Goal: Transaction & Acquisition: Book appointment/travel/reservation

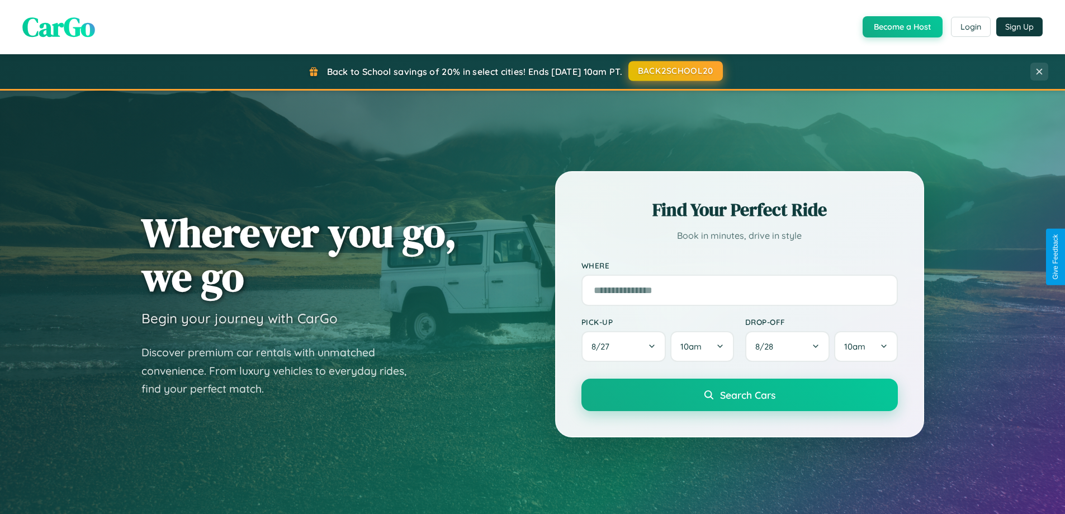
click at [675, 71] on button "BACK2SCHOOL20" at bounding box center [676, 71] width 95 height 20
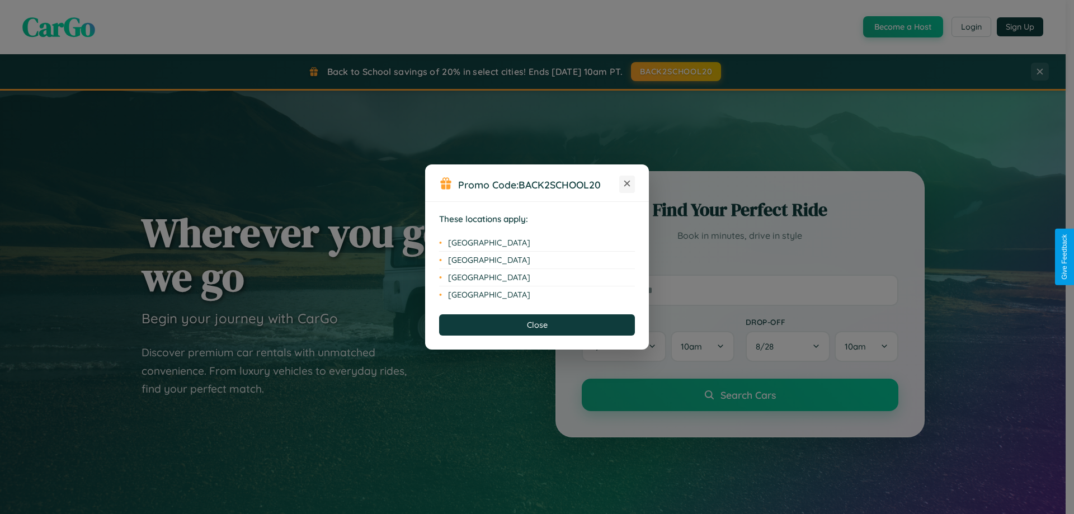
click at [627, 184] on icon at bounding box center [627, 184] width 6 height 6
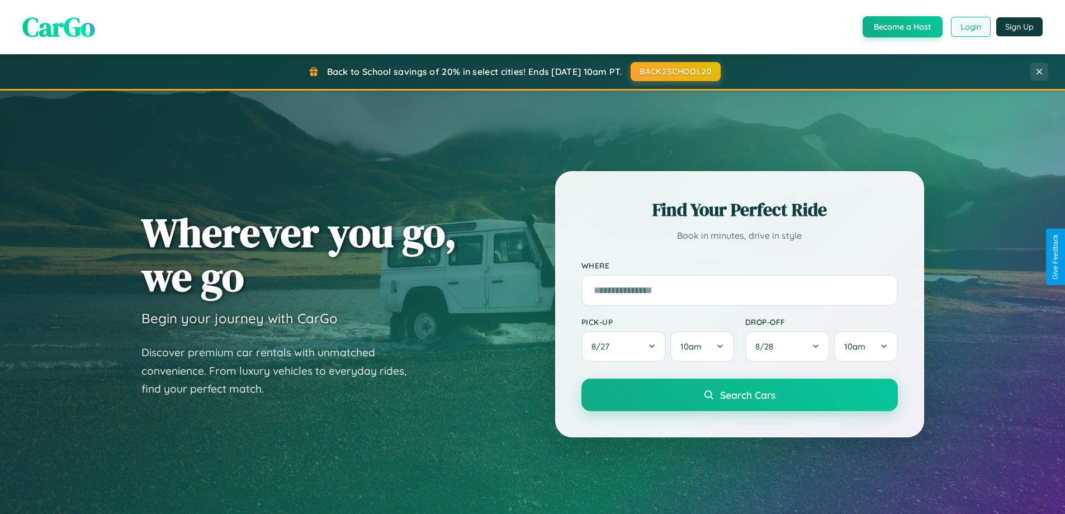
click at [970, 27] on button "Login" at bounding box center [971, 27] width 40 height 20
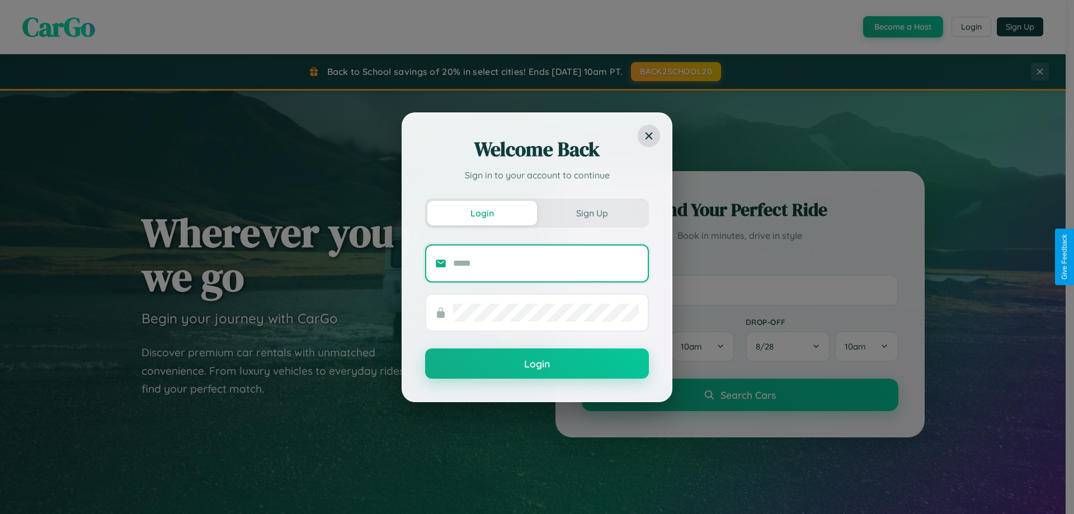
click at [546, 263] on input "text" at bounding box center [546, 263] width 186 height 18
type input "**********"
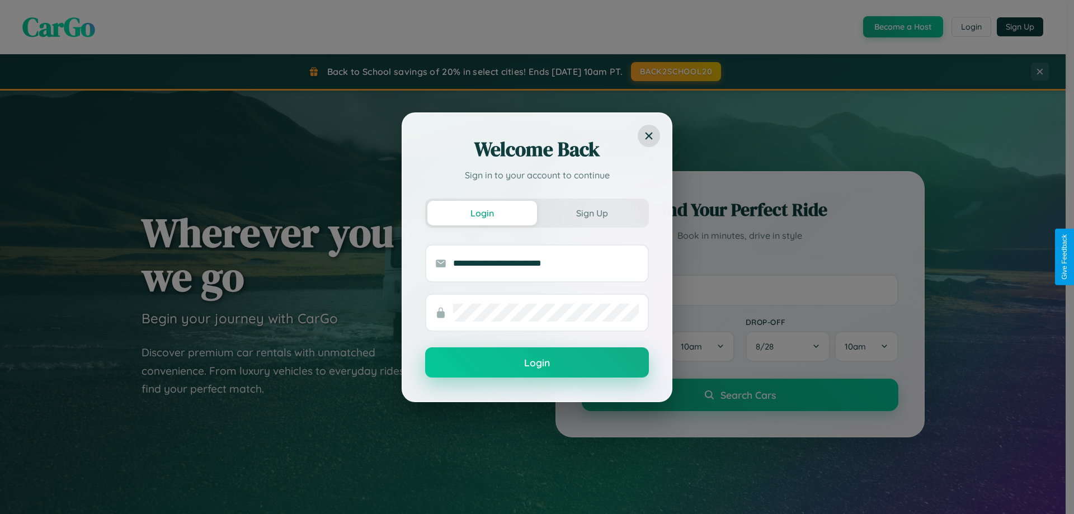
click at [537, 363] on button "Login" at bounding box center [537, 362] width 224 height 30
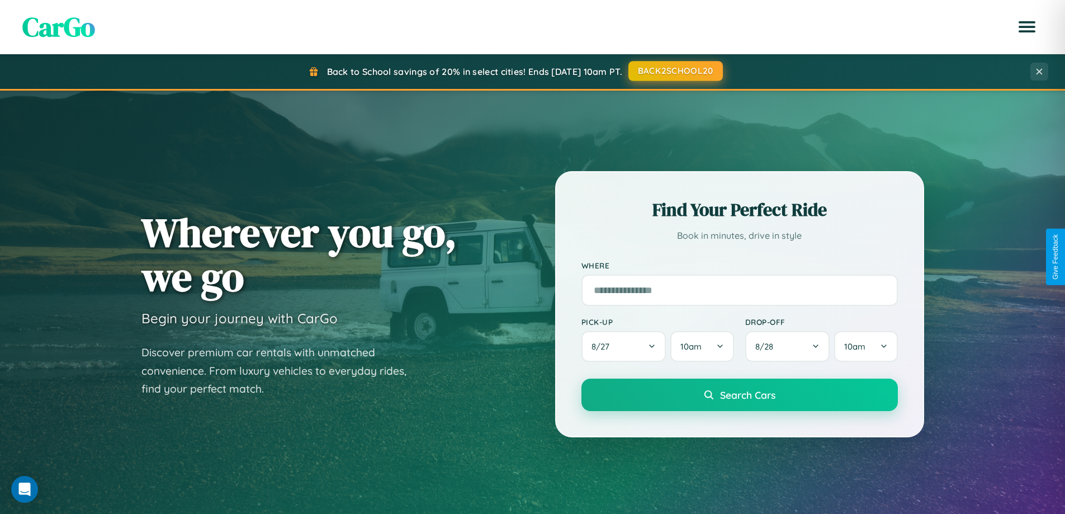
click at [675, 71] on button "BACK2SCHOOL20" at bounding box center [676, 71] width 95 height 20
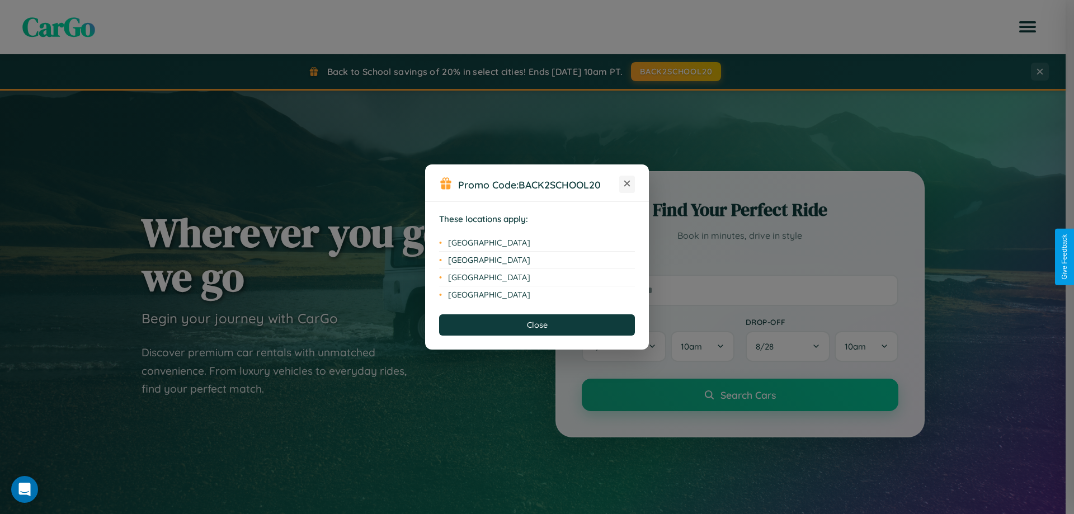
click at [627, 184] on icon at bounding box center [627, 184] width 6 height 6
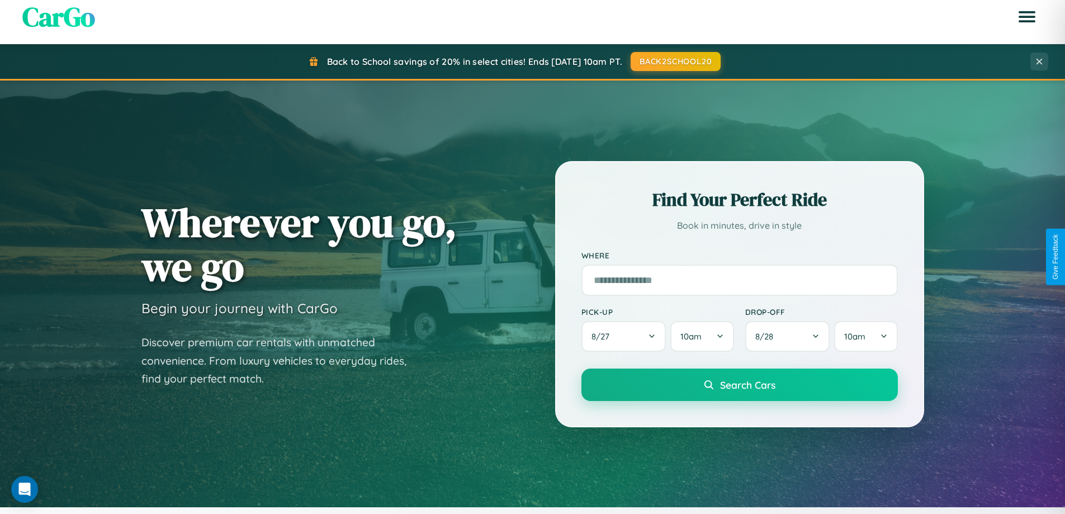
scroll to position [769, 0]
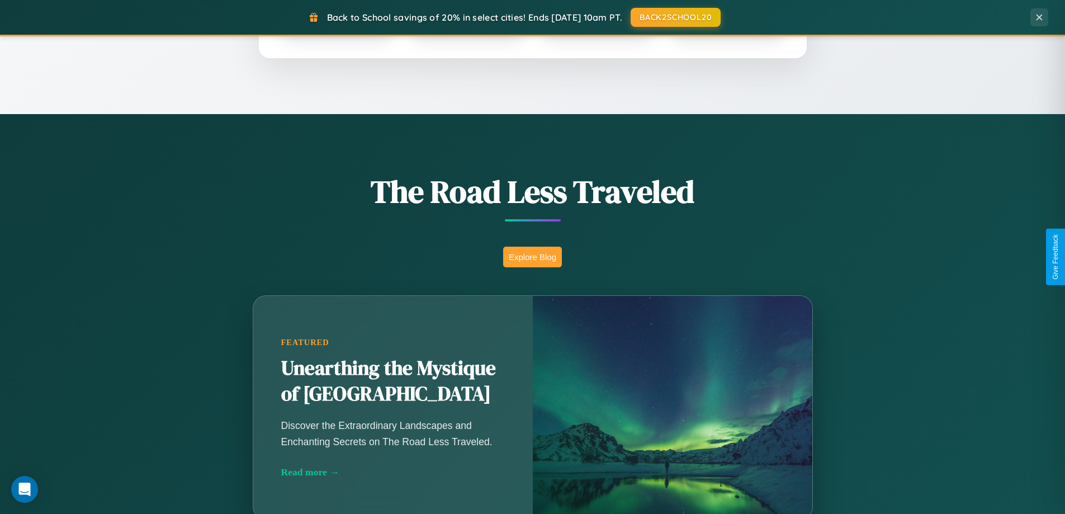
click at [532, 257] on button "Explore Blog" at bounding box center [532, 257] width 59 height 21
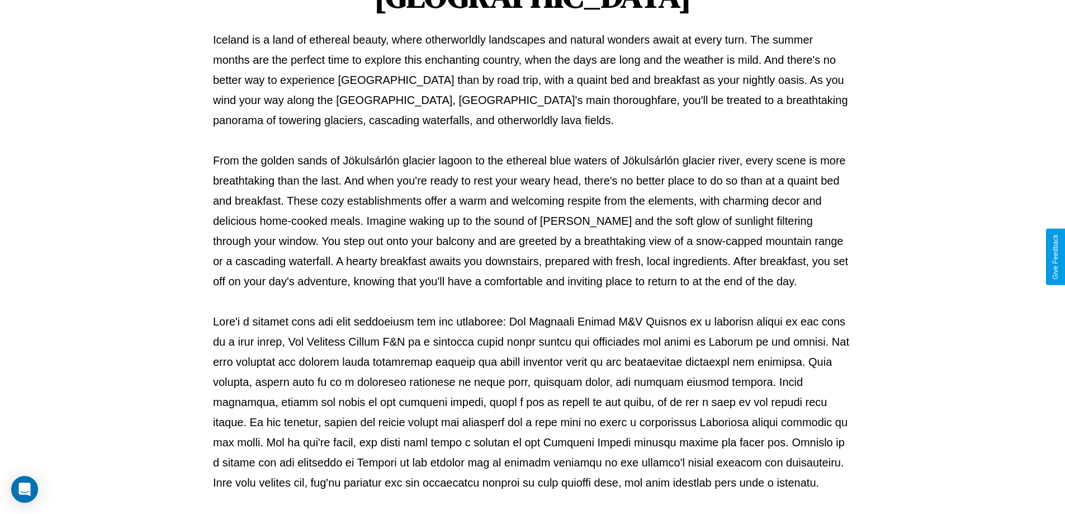
scroll to position [362, 0]
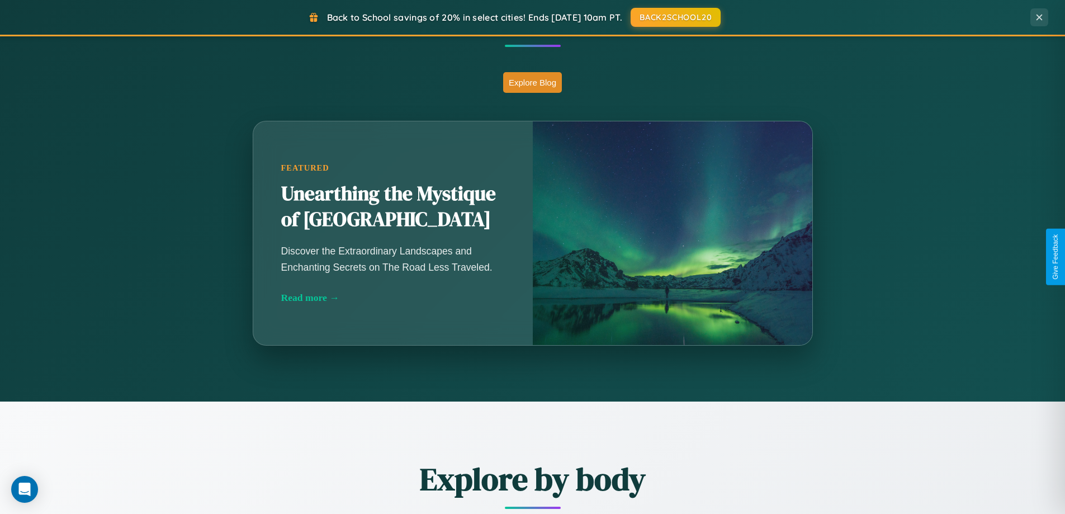
scroll to position [1797, 0]
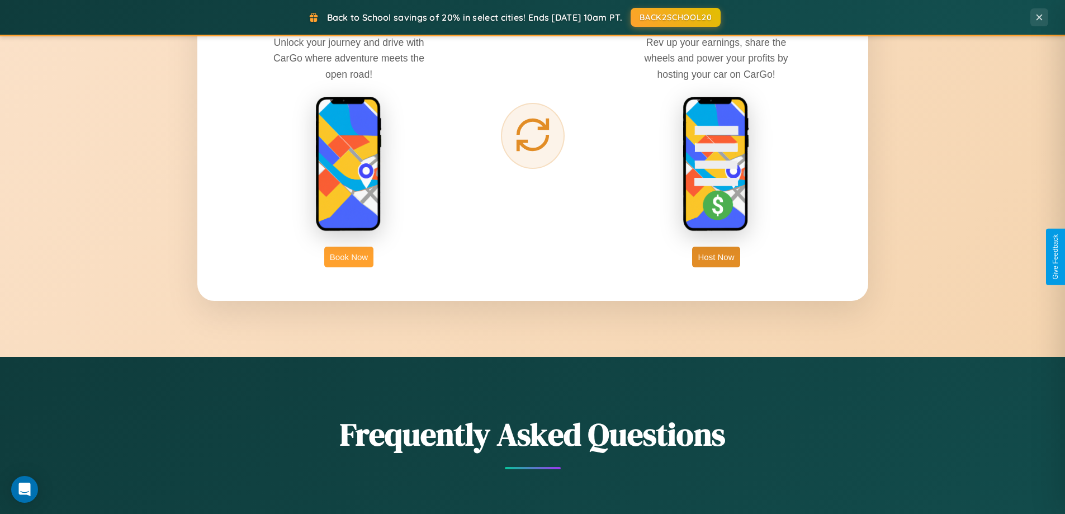
click at [349, 257] on button "Book Now" at bounding box center [348, 257] width 49 height 21
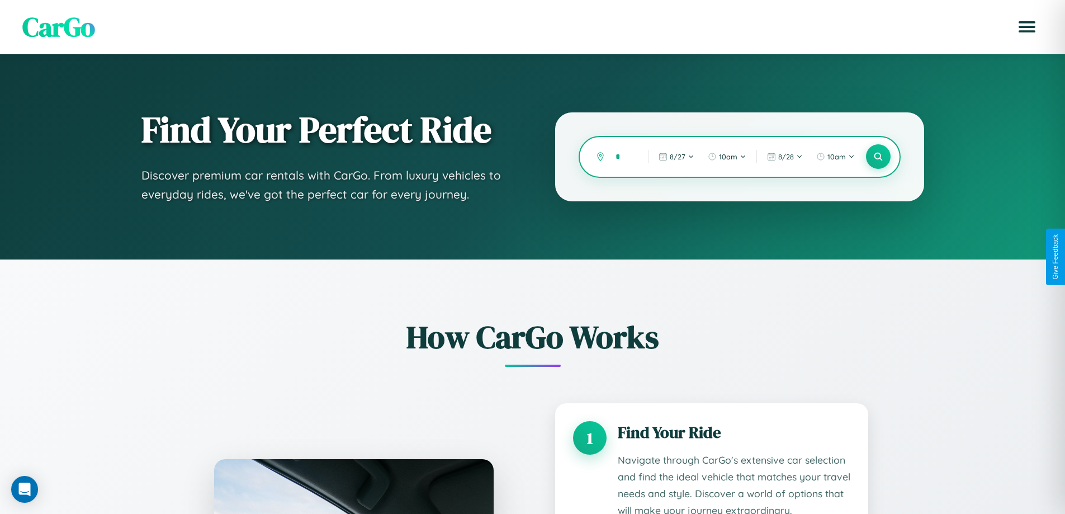
type input "**"
